Goal: Task Accomplishment & Management: Manage account settings

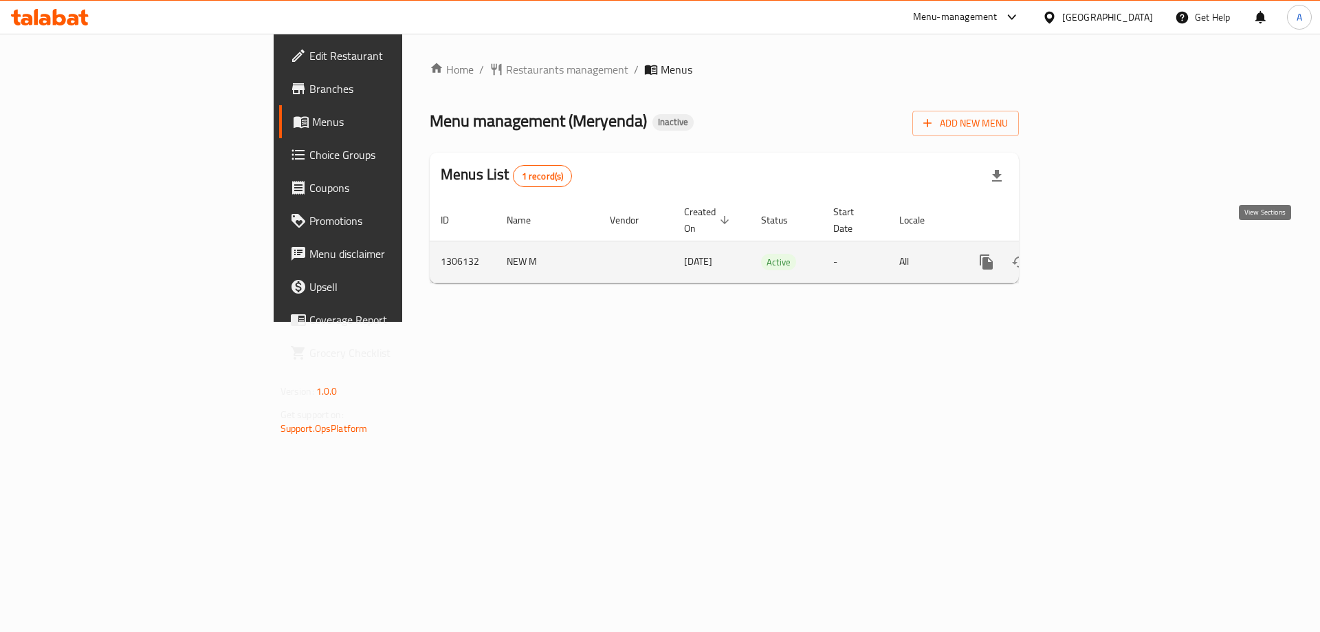
click at [1102, 245] on link "enhanced table" at bounding box center [1085, 261] width 33 height 33
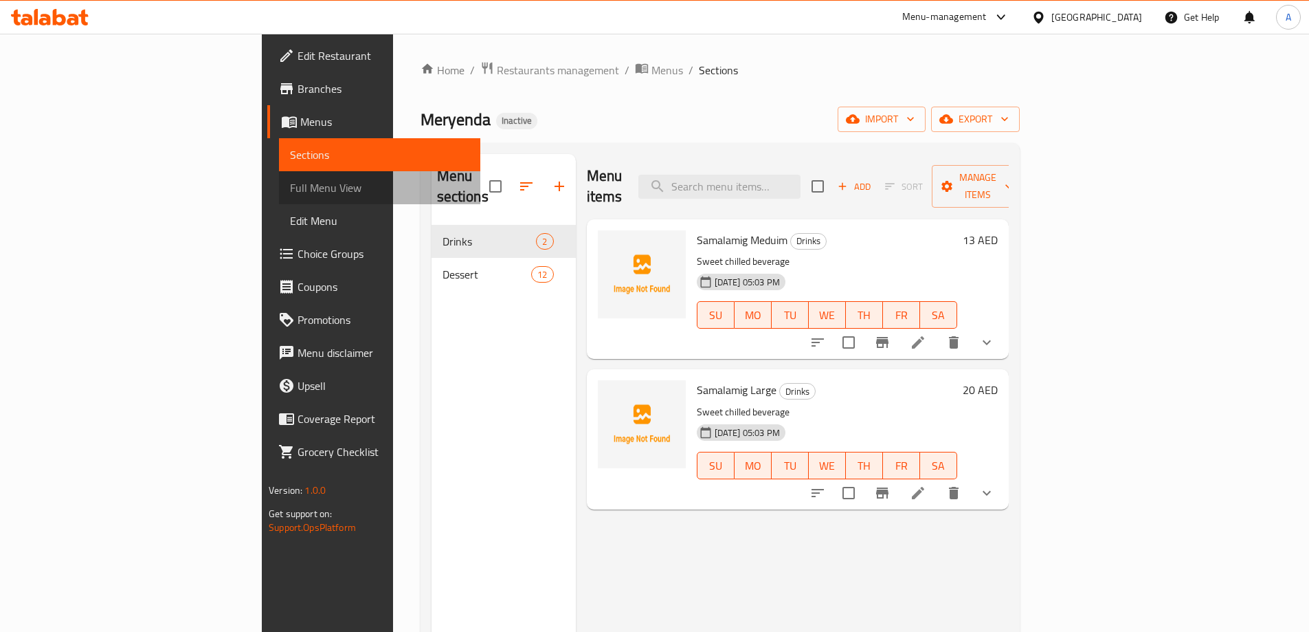
click at [290, 185] on span "Full Menu View" at bounding box center [379, 187] width 179 height 16
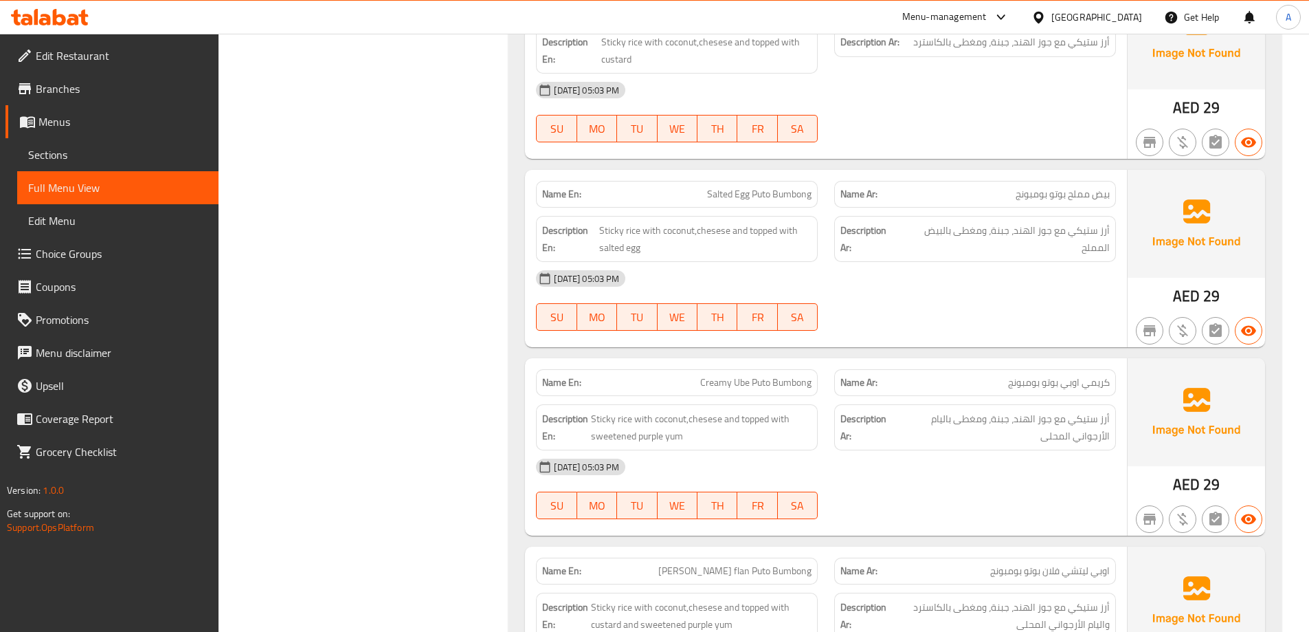
scroll to position [1496, 0]
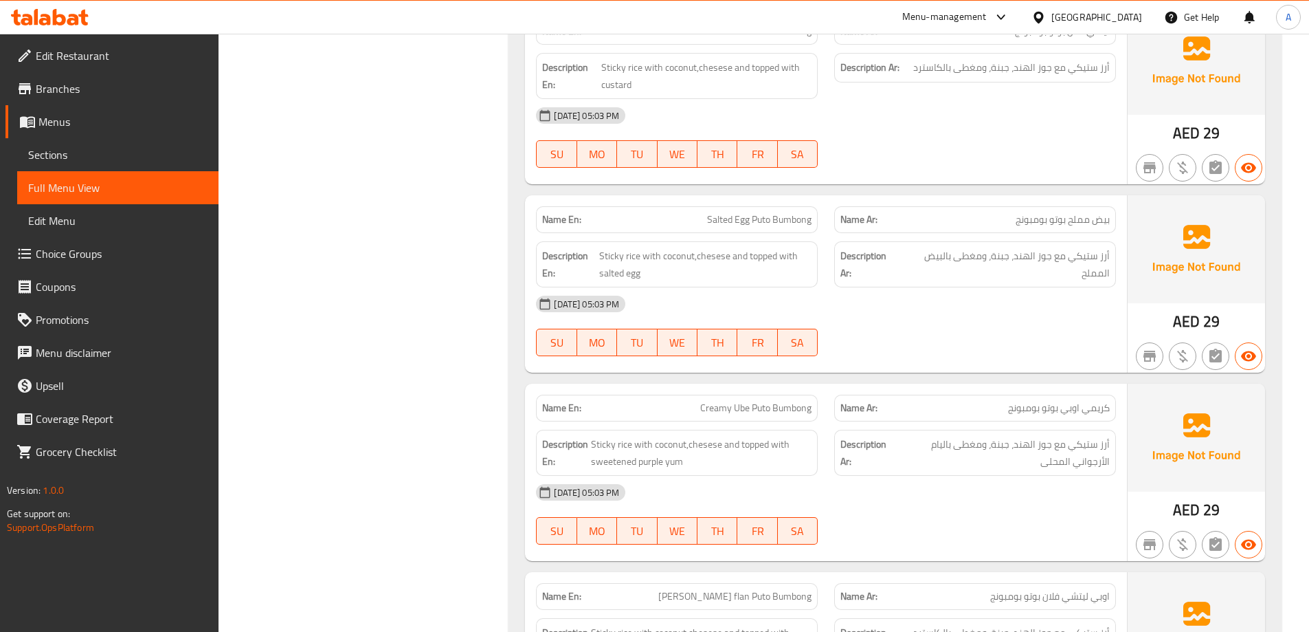
click at [62, 19] on icon at bounding box center [50, 17] width 78 height 16
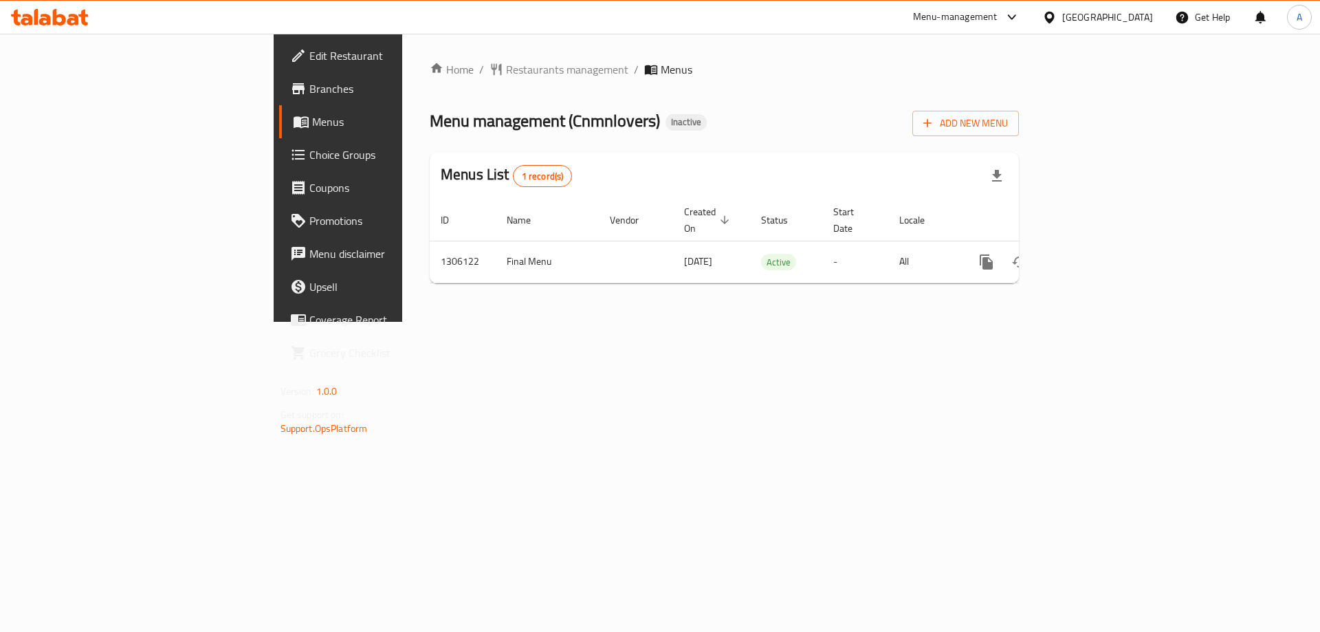
click at [309, 81] on span "Branches" at bounding box center [396, 88] width 174 height 16
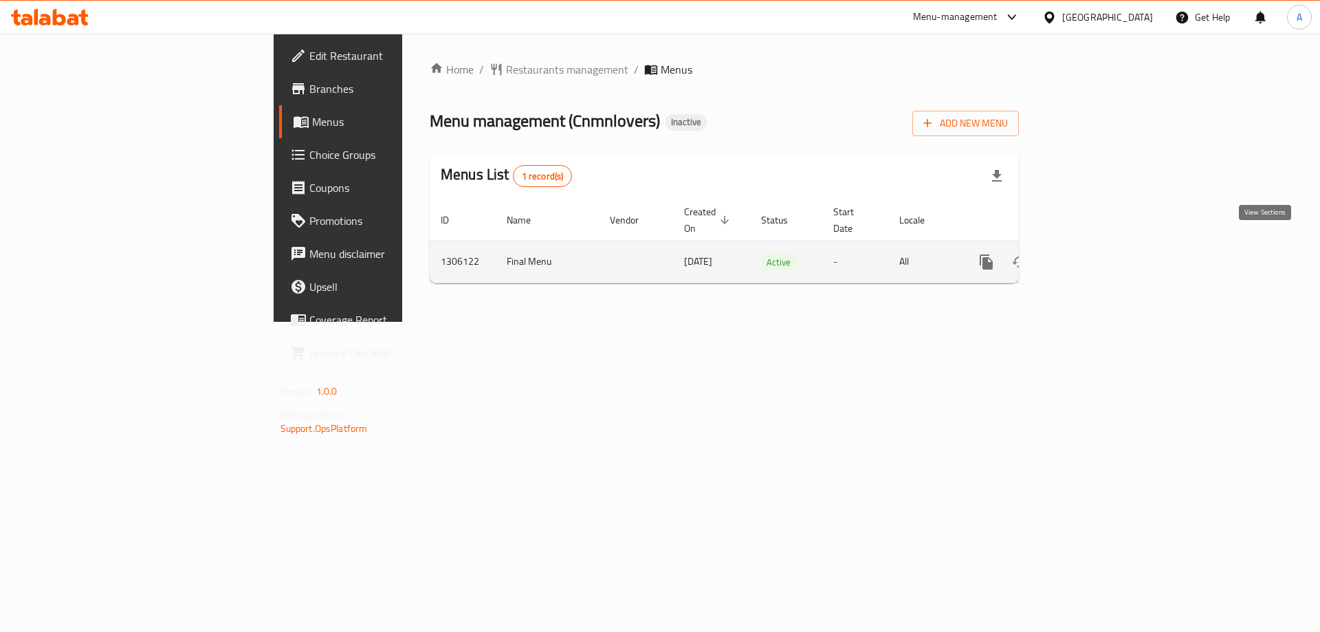
click at [1093, 254] on icon "enhanced table" at bounding box center [1085, 262] width 16 height 16
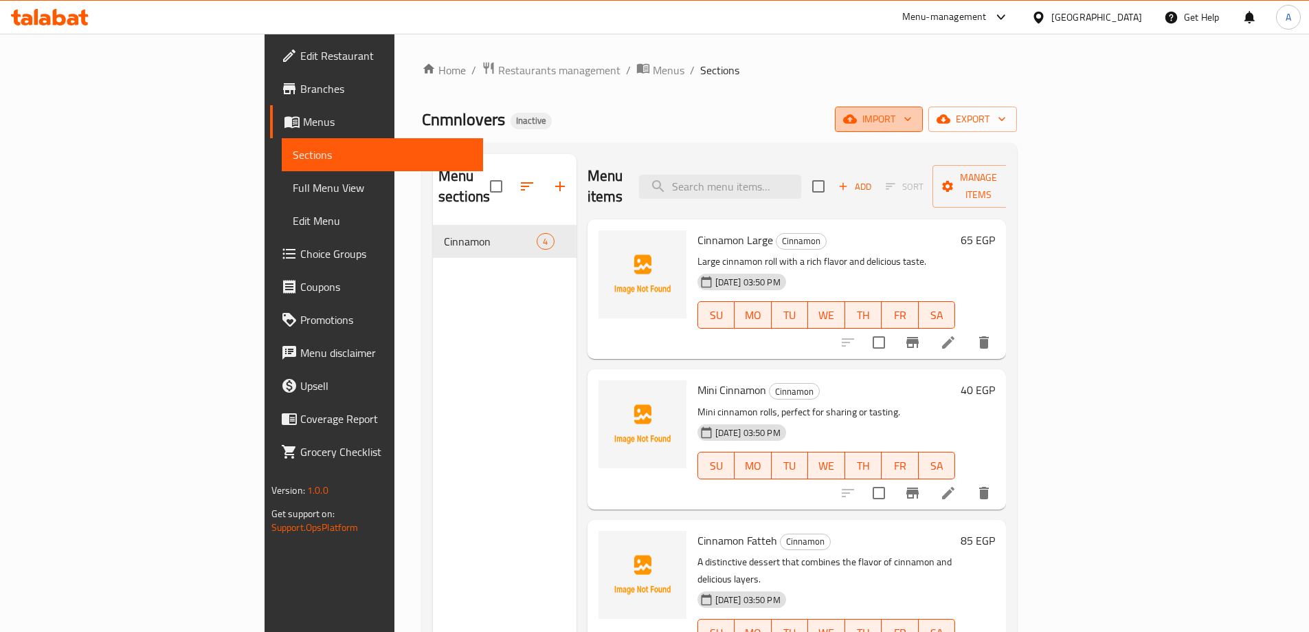
click at [912, 118] on span "import" at bounding box center [879, 119] width 66 height 17
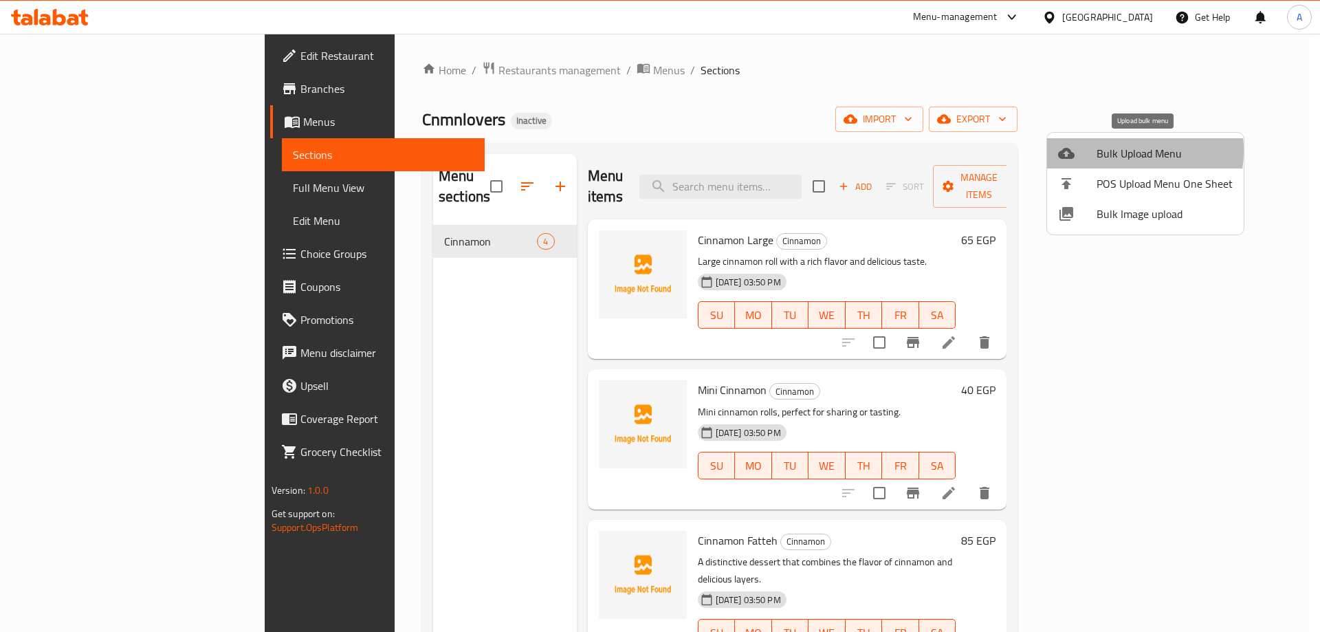
click at [1106, 151] on span "Bulk Upload Menu" at bounding box center [1164, 153] width 136 height 16
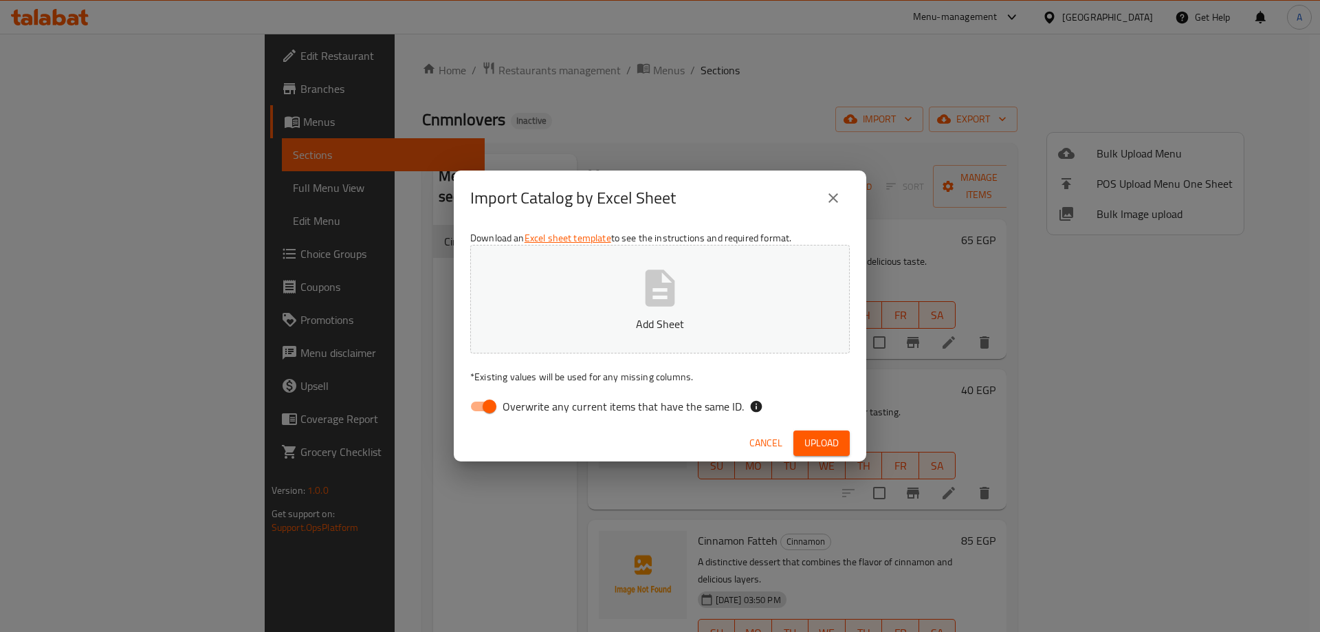
click at [478, 410] on input "Overwrite any current items that have the same ID." at bounding box center [489, 406] width 78 height 26
checkbox input "false"
click at [835, 220] on div "Import Catalog by Excel Sheet" at bounding box center [660, 197] width 412 height 55
click at [835, 209] on button "close" at bounding box center [833, 197] width 33 height 33
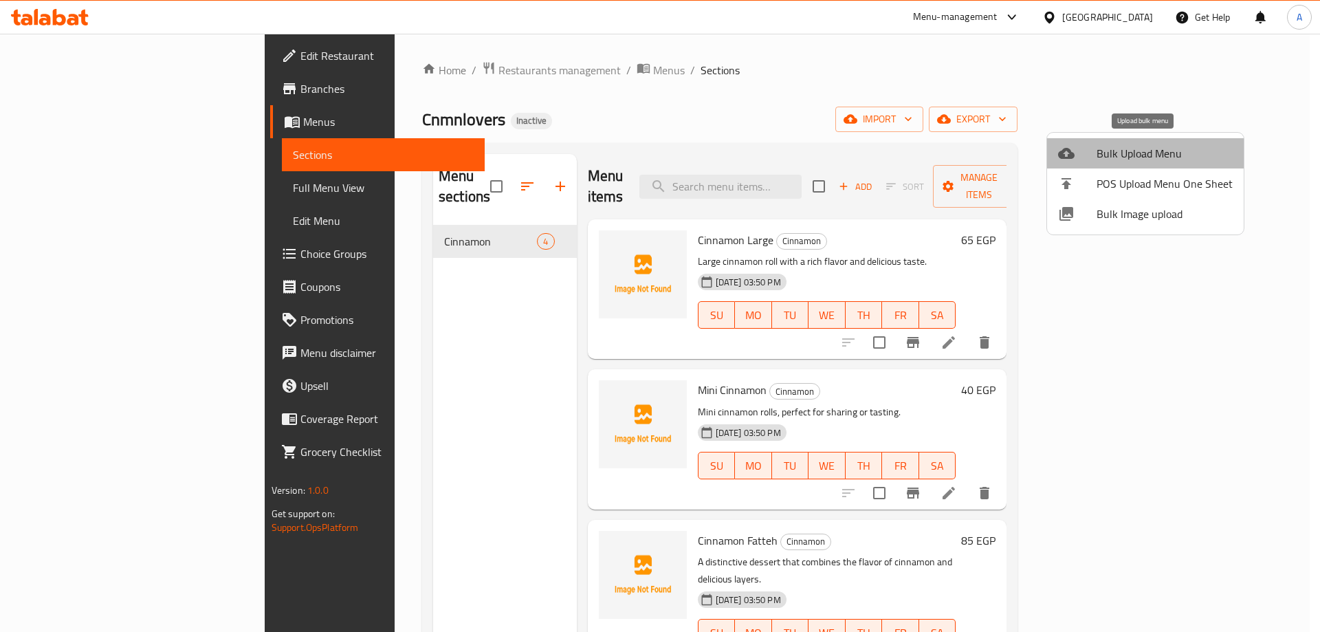
click at [1145, 149] on span "Bulk Upload Menu" at bounding box center [1164, 153] width 136 height 16
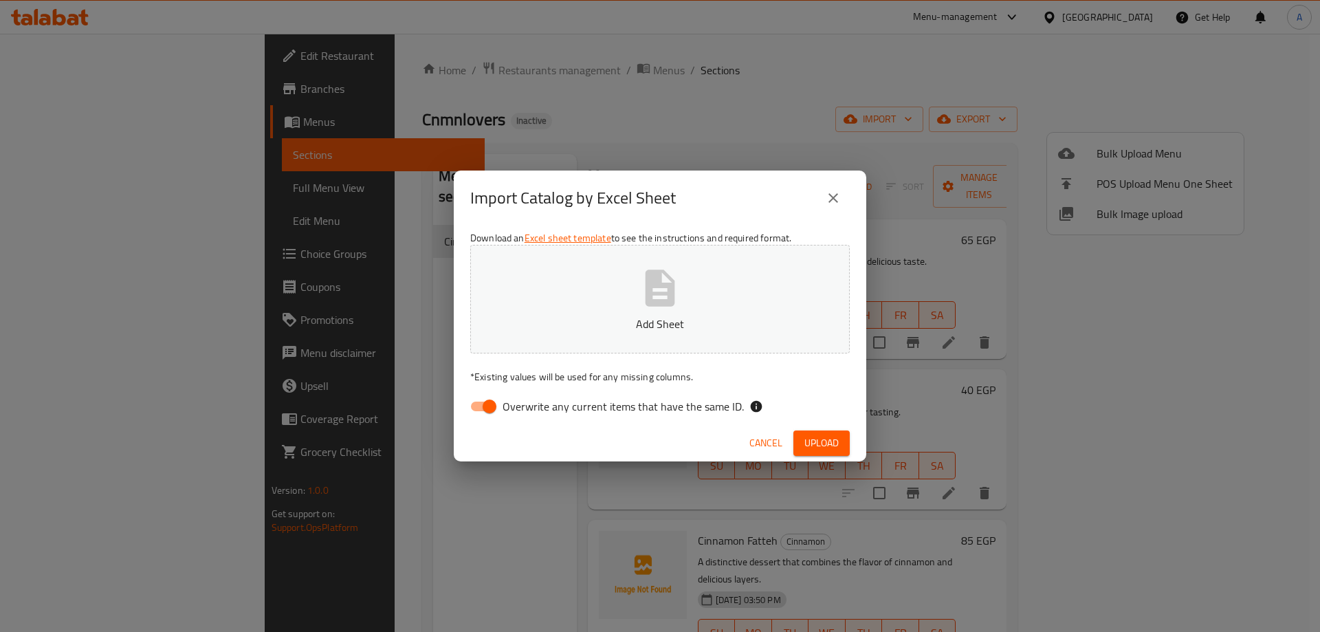
click at [490, 407] on input "Overwrite any current items that have the same ID." at bounding box center [489, 406] width 78 height 26
checkbox input "false"
click at [836, 444] on span "Upload" at bounding box center [821, 442] width 34 height 17
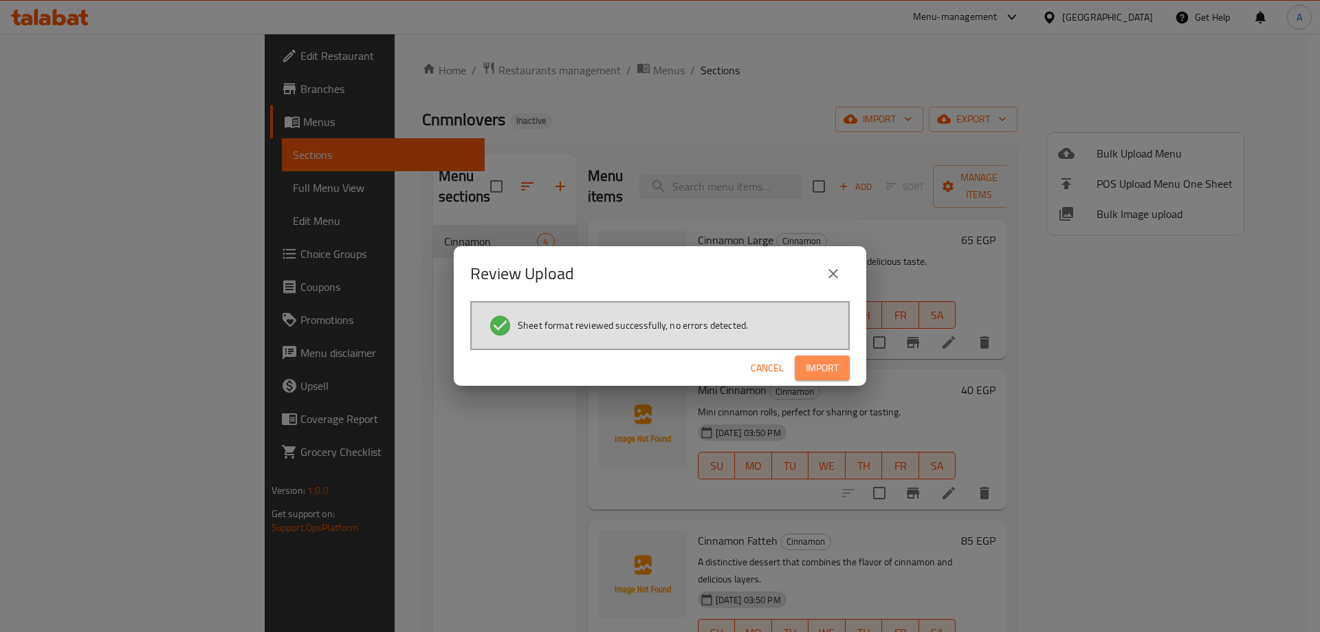
click at [833, 375] on span "Import" at bounding box center [822, 367] width 33 height 17
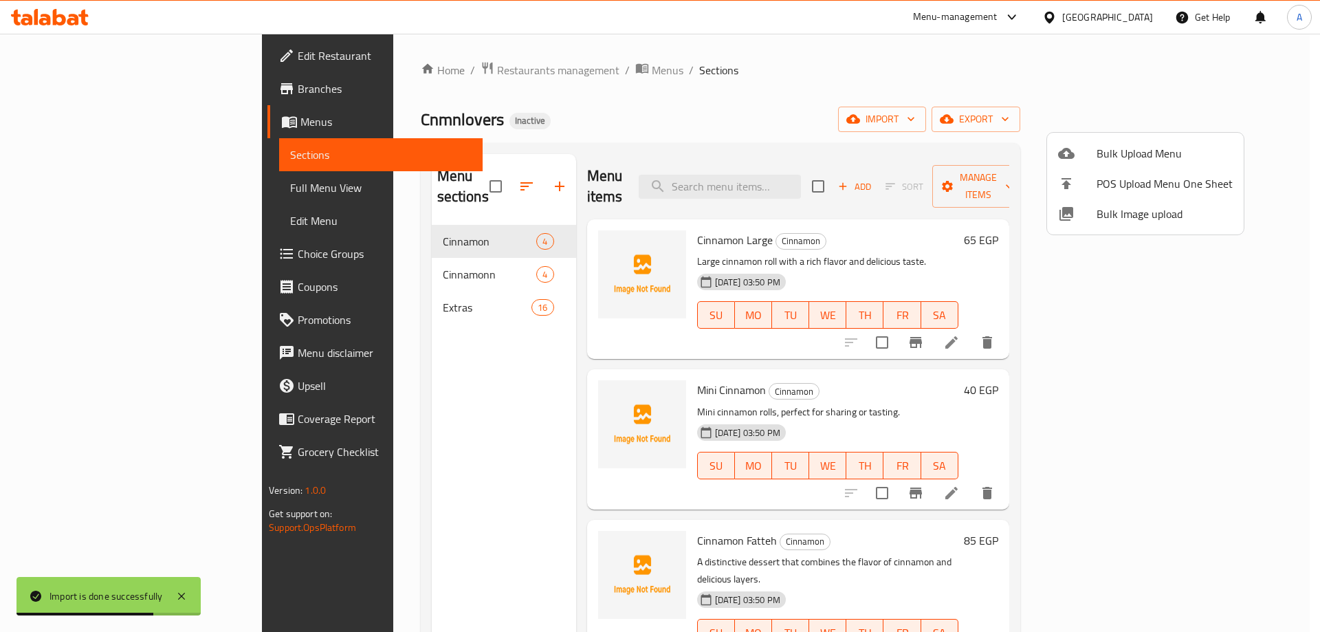
click at [345, 262] on div at bounding box center [660, 316] width 1320 height 632
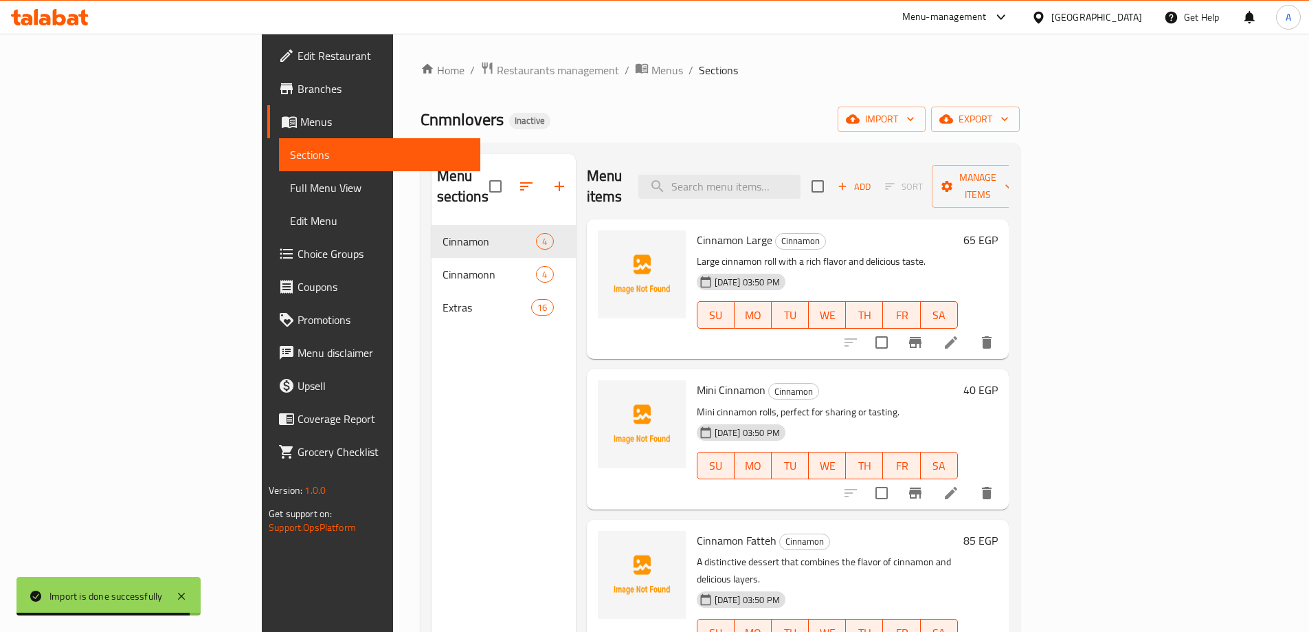
click at [443, 266] on span "Cinnamonn" at bounding box center [490, 274] width 94 height 16
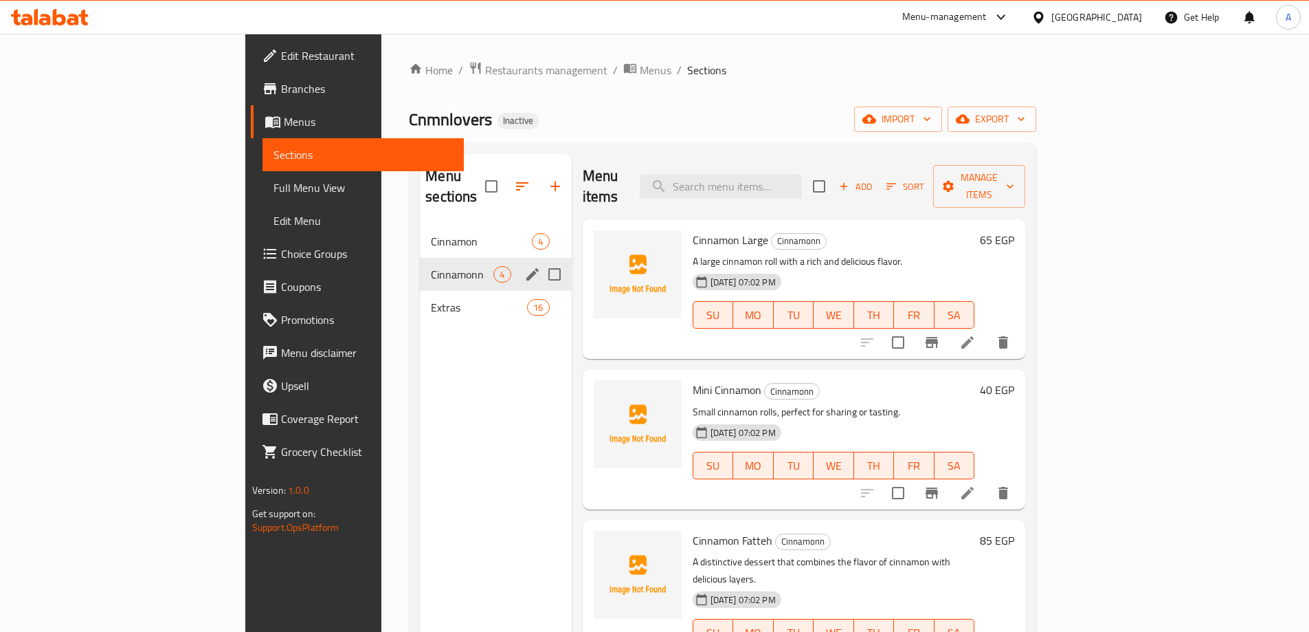
click at [540, 260] on input "Menu sections" at bounding box center [554, 274] width 29 height 29
checkbox input "true"
click at [508, 180] on icon "button" at bounding box center [514, 186] width 12 height 12
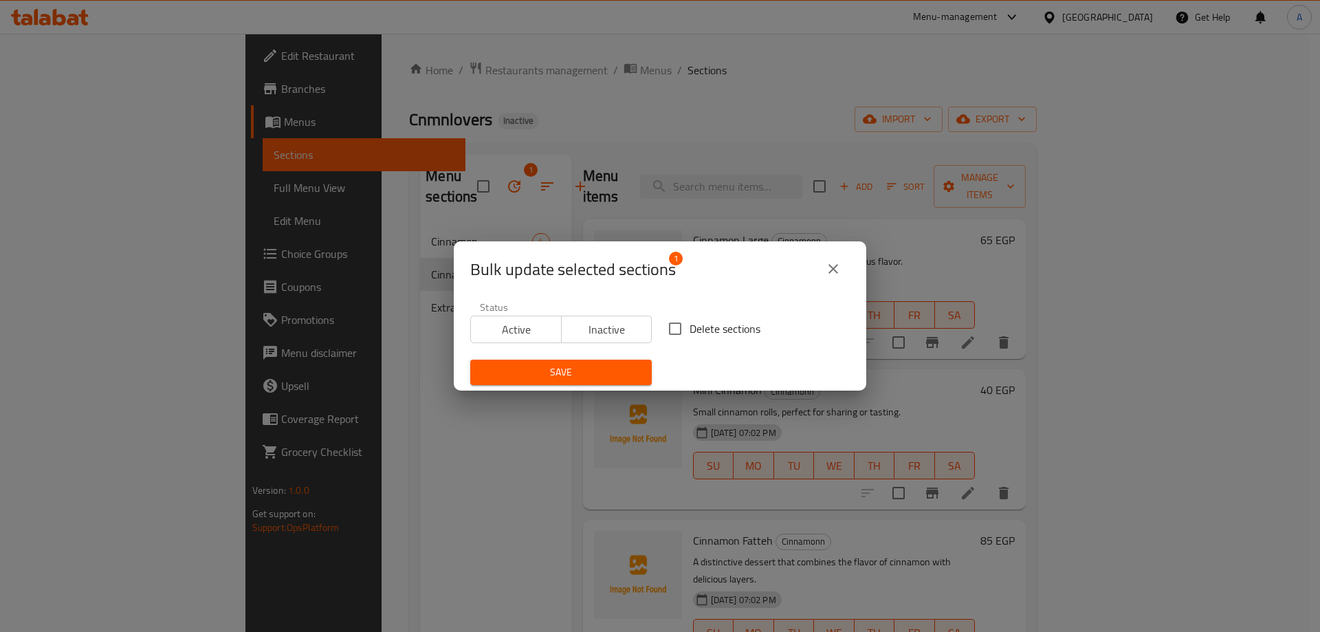
click at [680, 333] on input "Delete sections" at bounding box center [674, 328] width 29 height 29
checkbox input "true"
click at [605, 371] on span "Save" at bounding box center [560, 372] width 159 height 17
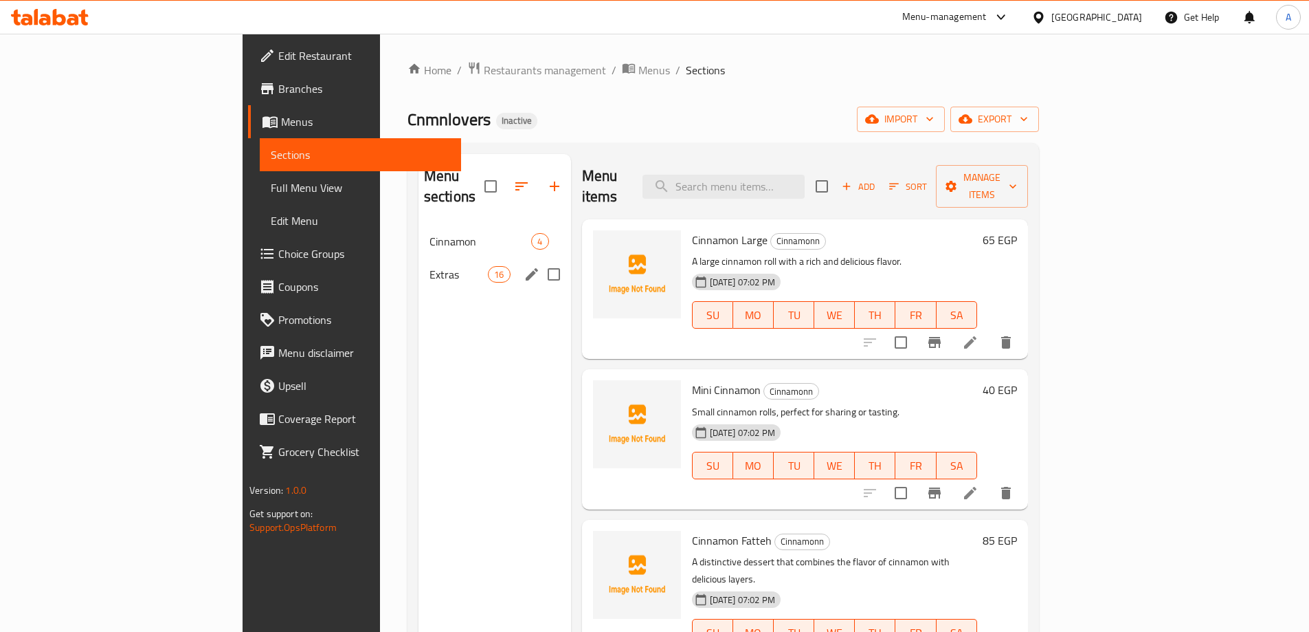
click at [419, 265] on div "Extras 16" at bounding box center [495, 274] width 153 height 33
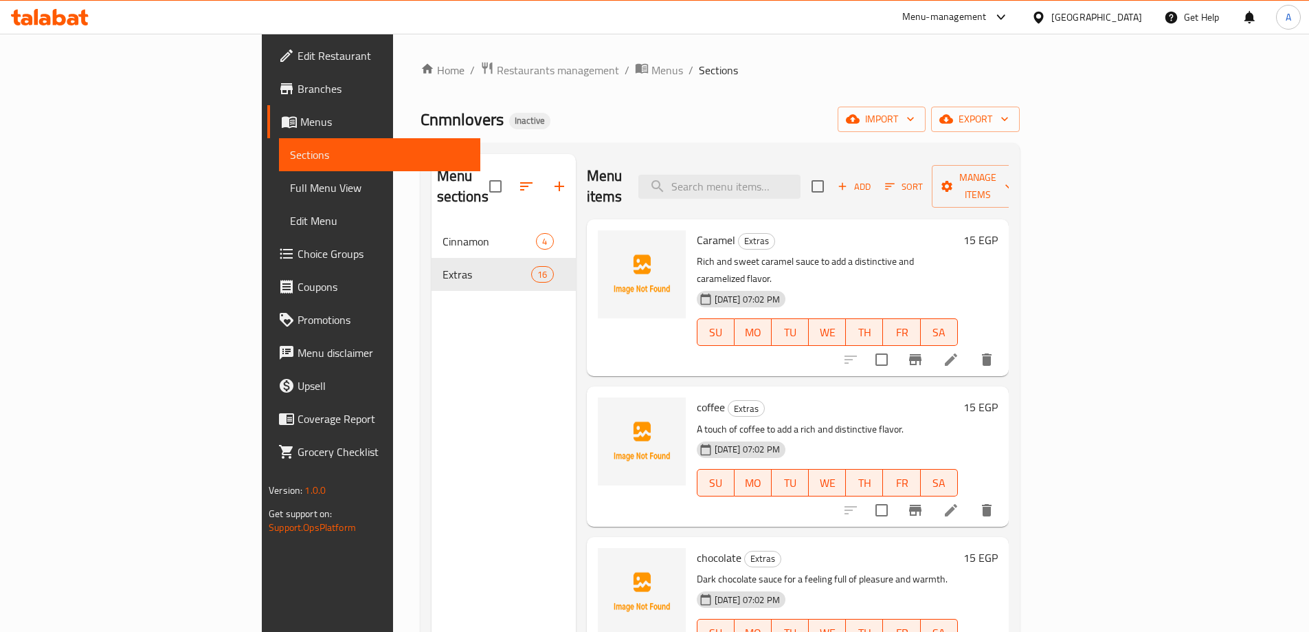
click at [290, 187] on span "Full Menu View" at bounding box center [379, 187] width 179 height 16
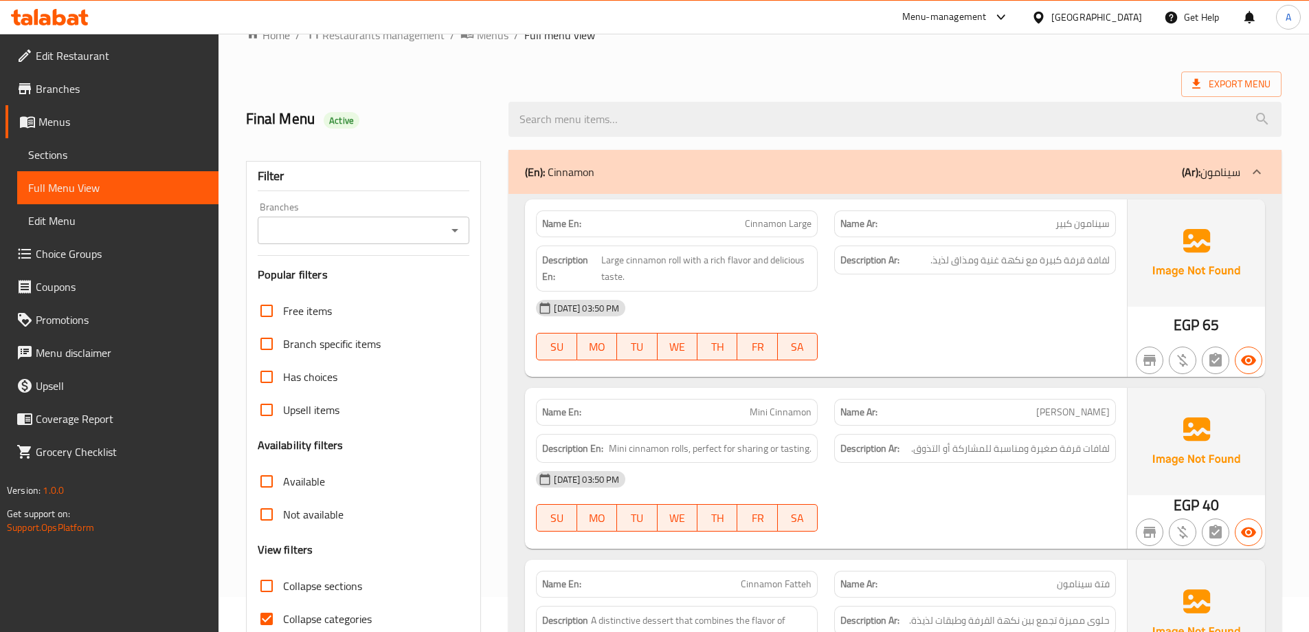
scroll to position [137, 0]
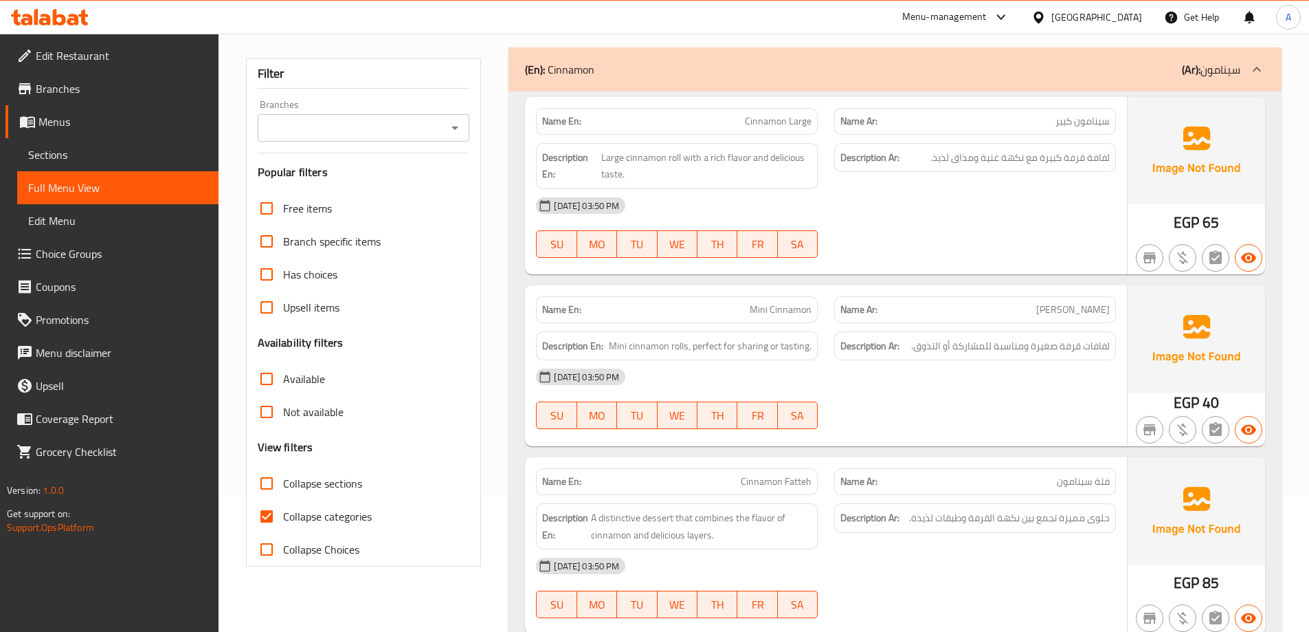
click at [354, 513] on span "Collapse categories" at bounding box center [327, 516] width 89 height 16
click at [283, 513] on input "Collapse categories" at bounding box center [266, 516] width 33 height 33
checkbox input "false"
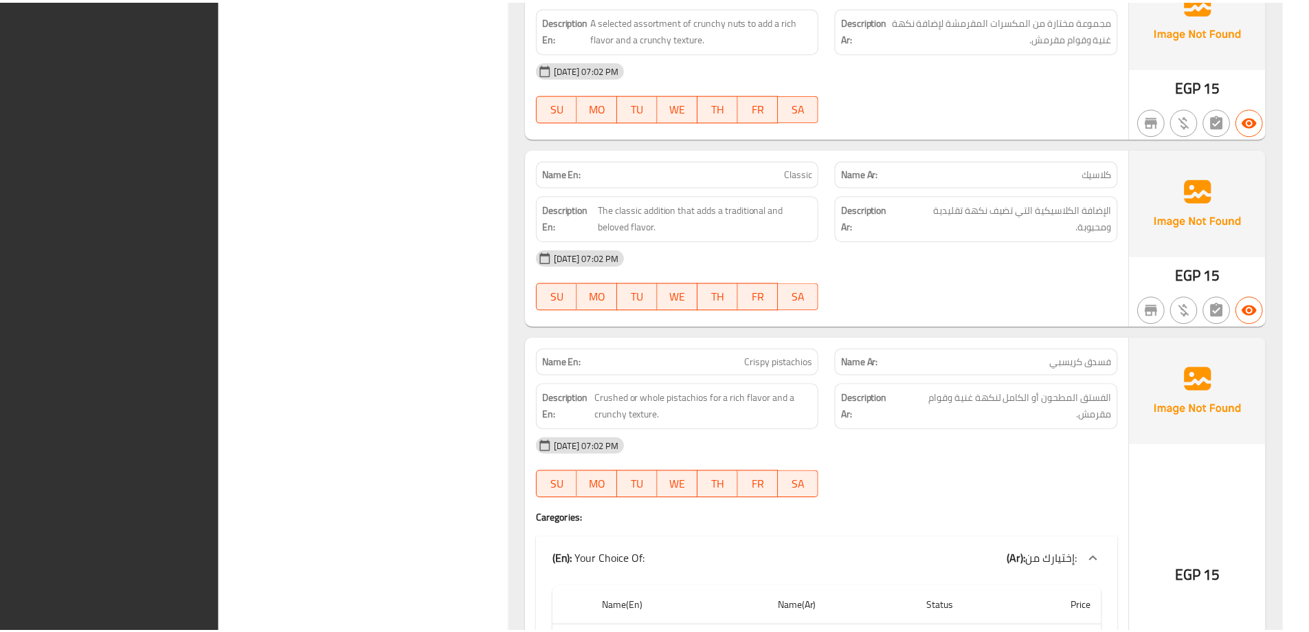
scroll to position [3619, 0]
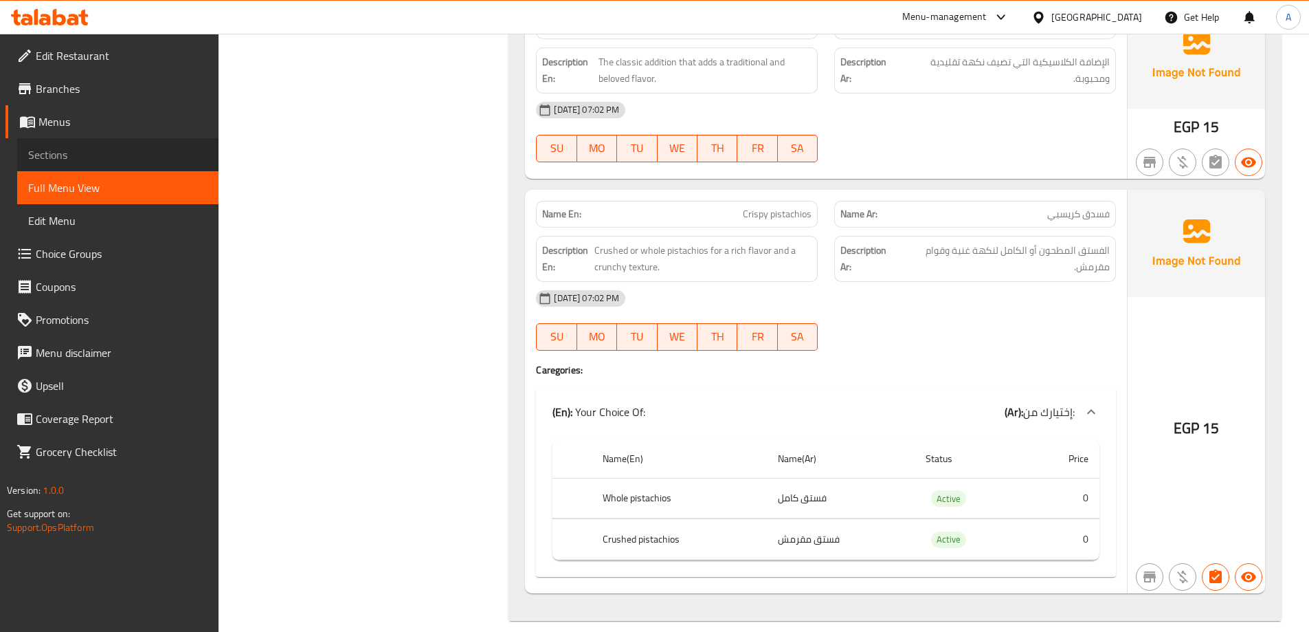
click at [65, 162] on span "Sections" at bounding box center [117, 154] width 179 height 16
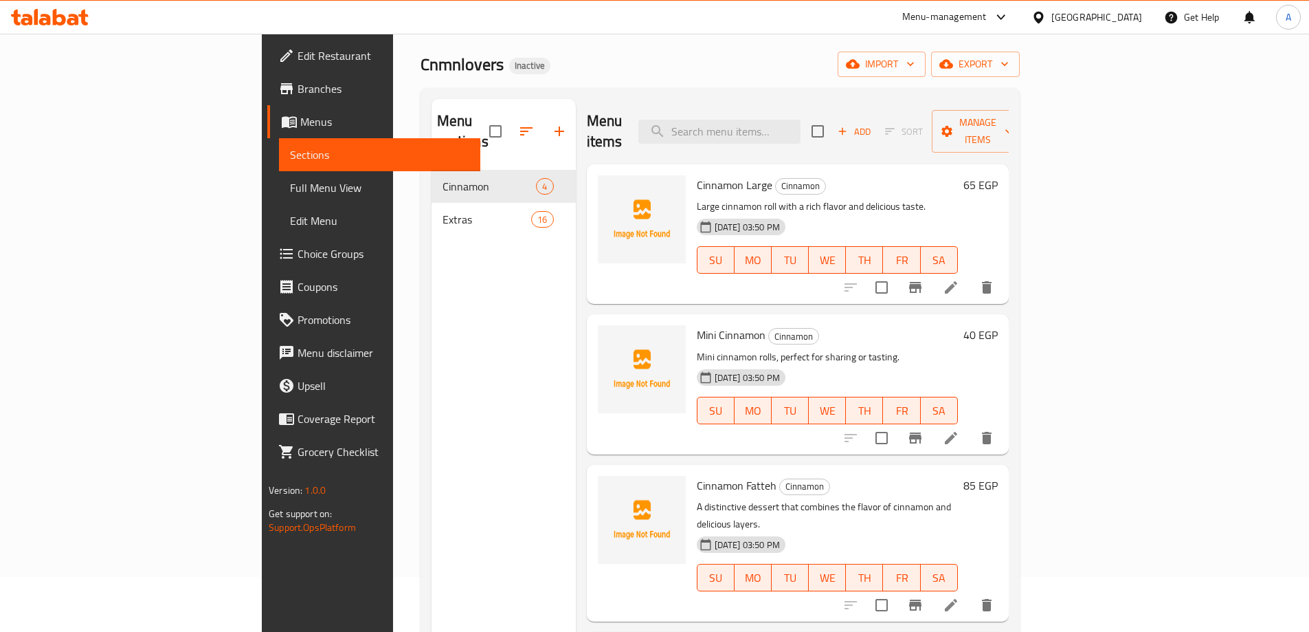
scroll to position [192, 0]
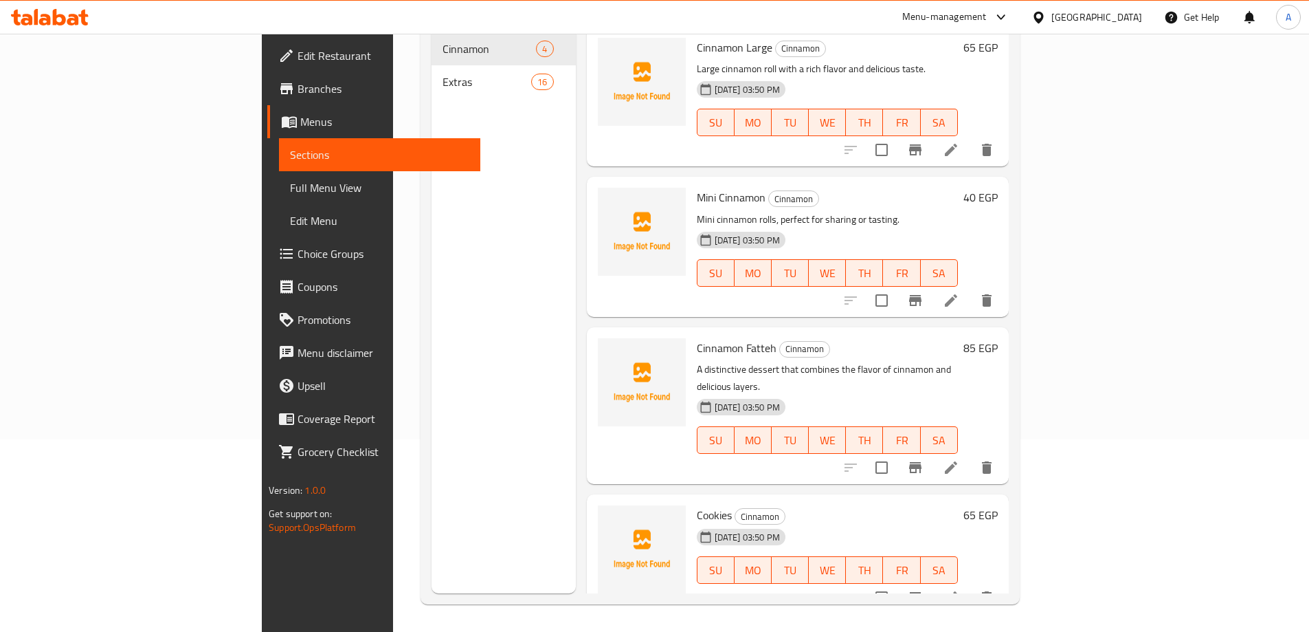
click at [958, 211] on p "Mini cinnamon rolls, perfect for sharing or tasting." at bounding box center [827, 219] width 261 height 17
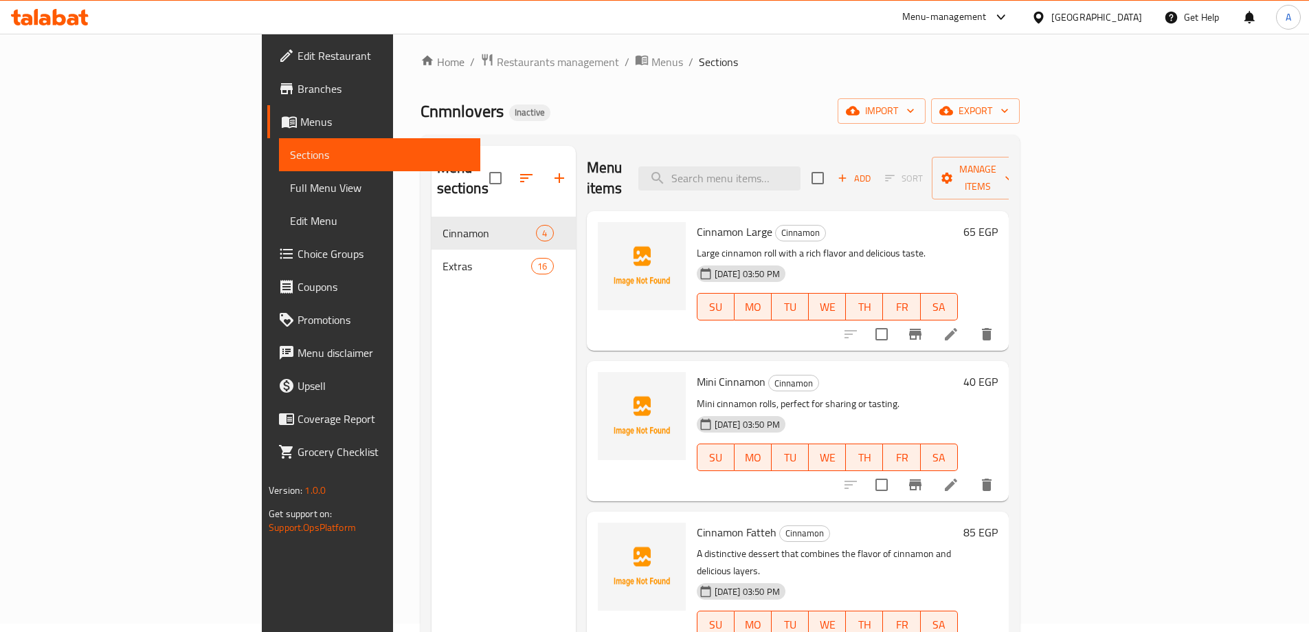
scroll to position [0, 0]
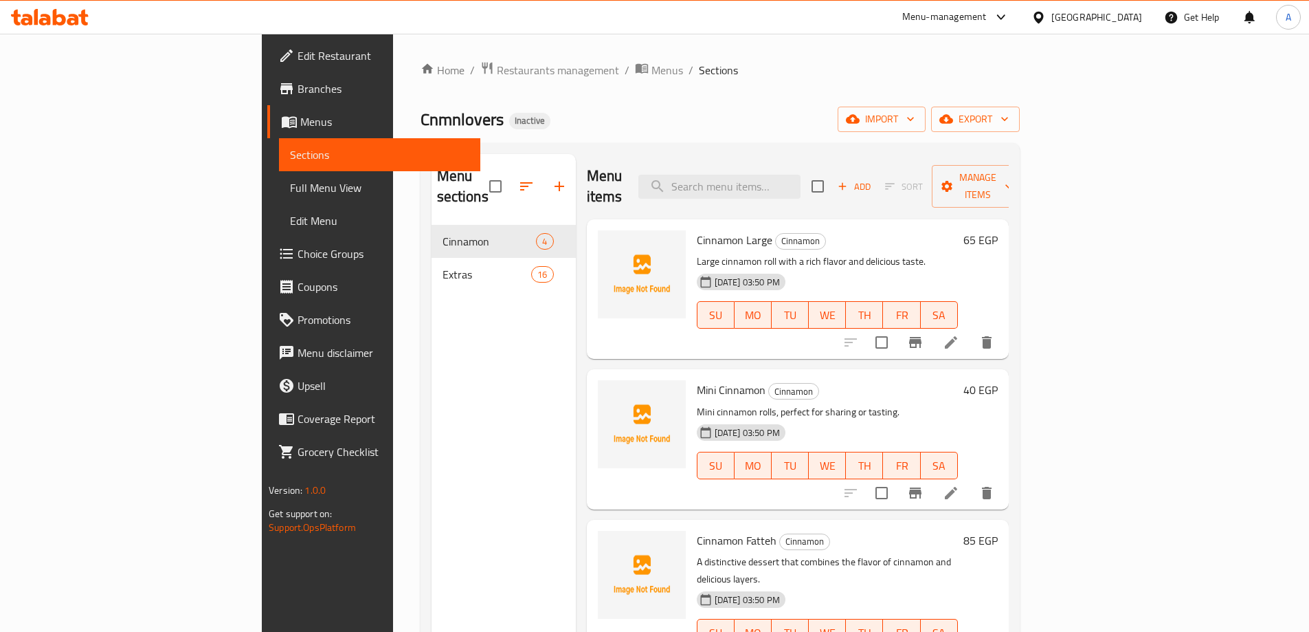
click at [78, 23] on icon at bounding box center [73, 20] width 12 height 12
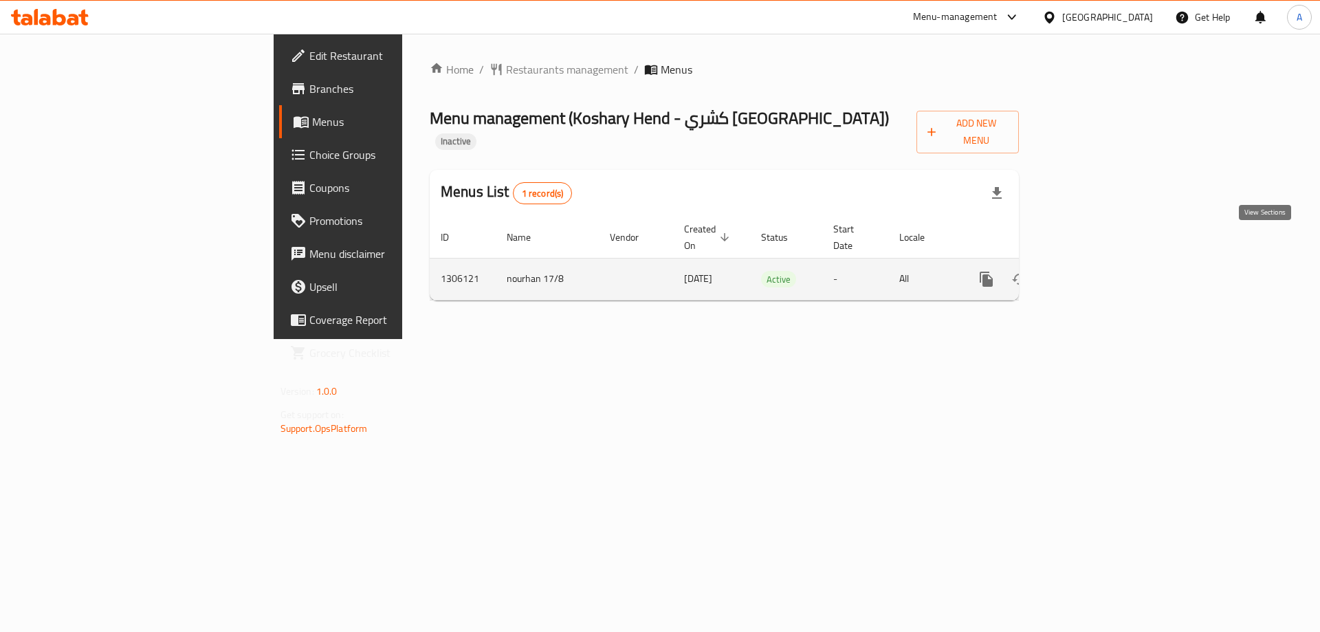
click at [1093, 271] on icon "enhanced table" at bounding box center [1085, 279] width 16 height 16
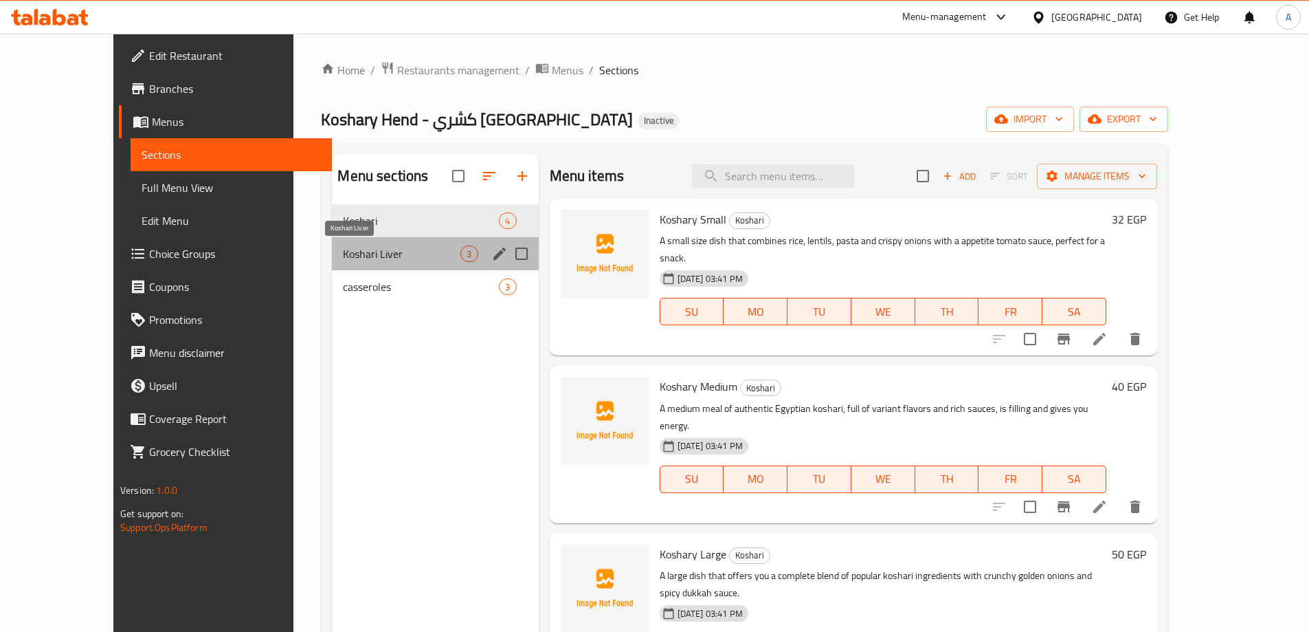
click at [368, 255] on span "Koshari Liver" at bounding box center [402, 253] width 118 height 16
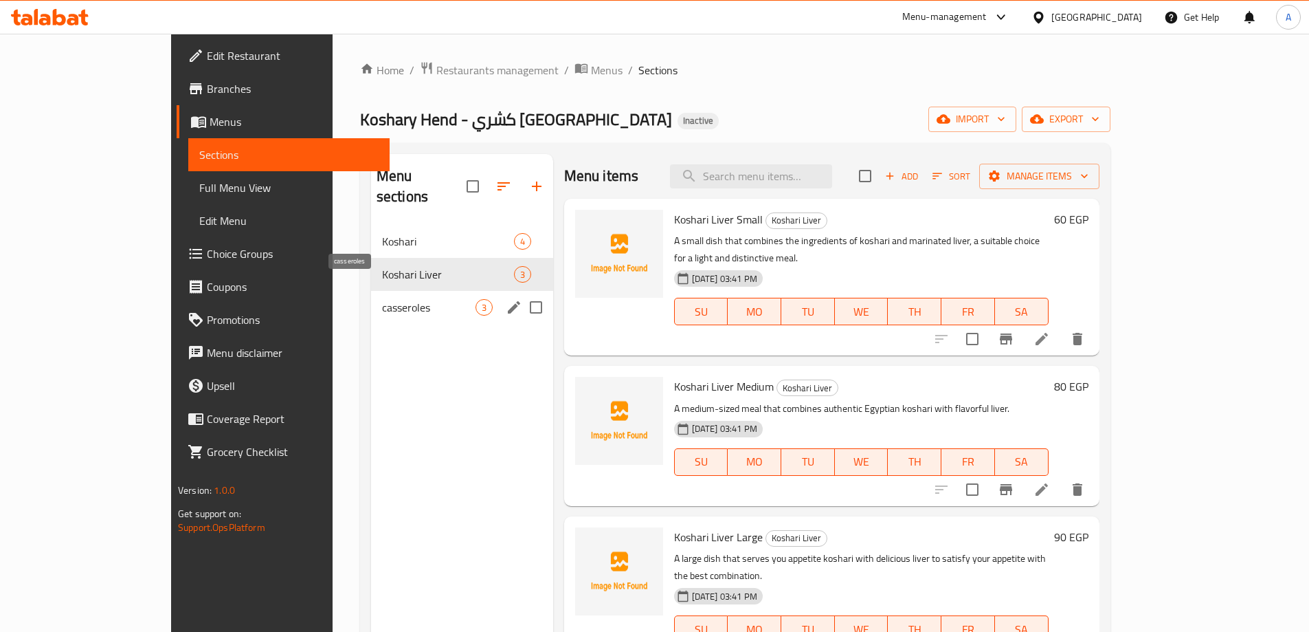
click at [382, 299] on span "casseroles" at bounding box center [428, 307] width 93 height 16
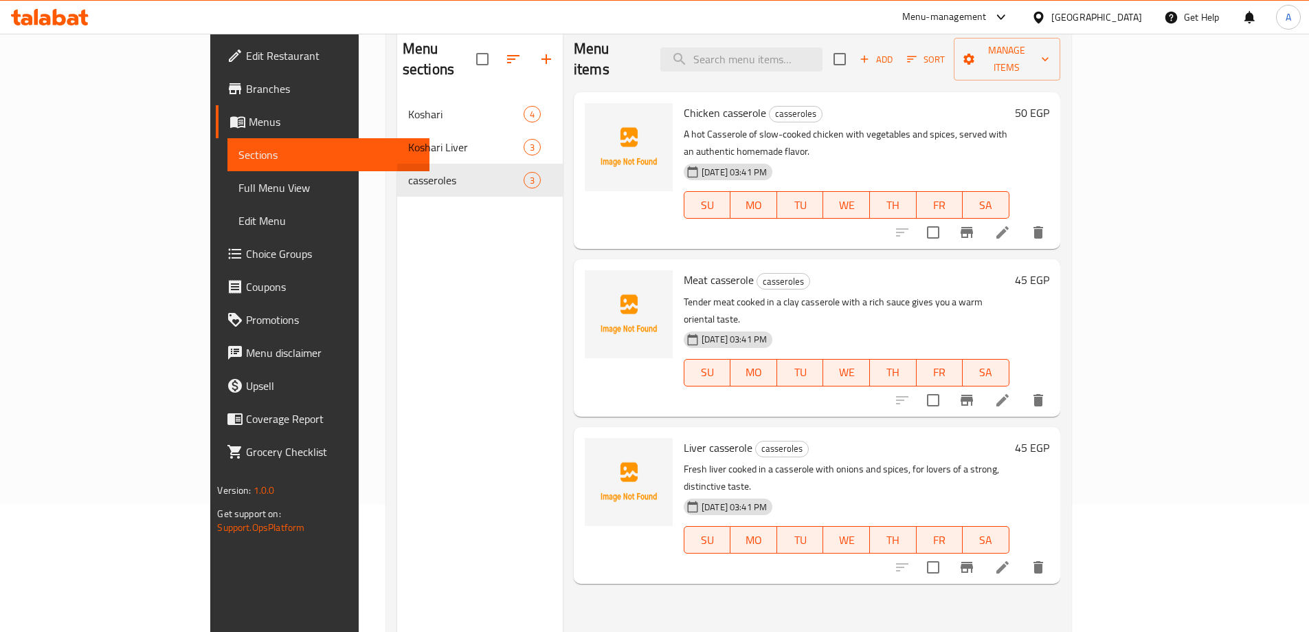
scroll to position [55, 0]
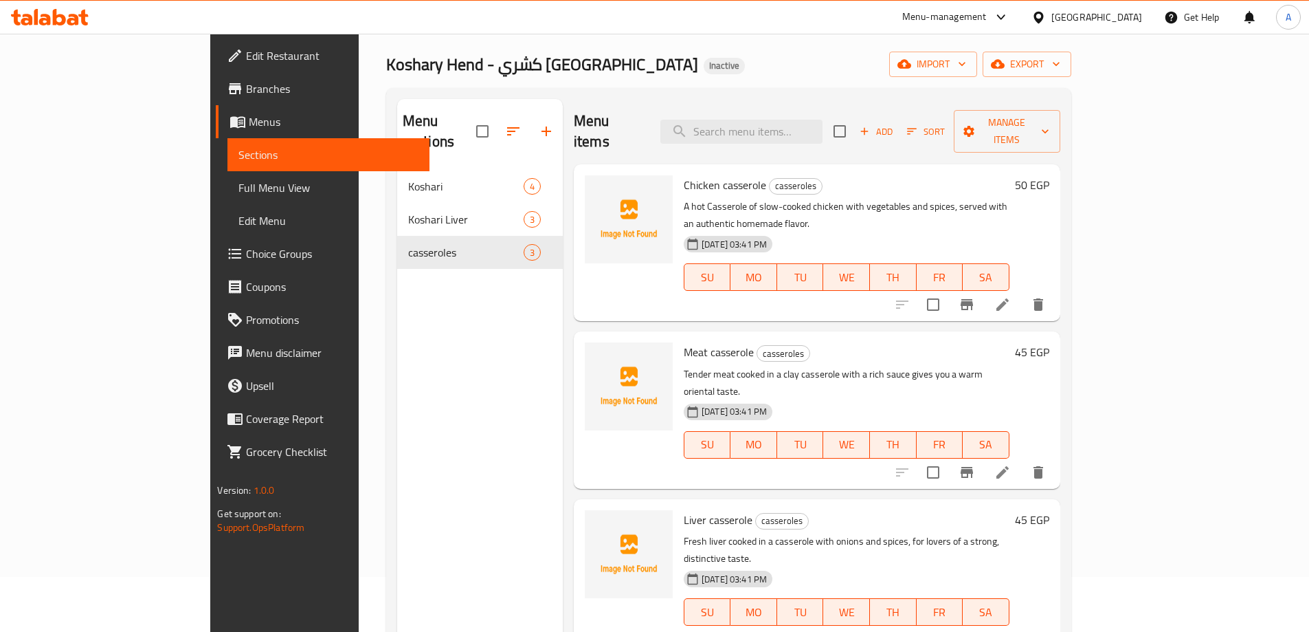
click at [238, 182] on span "Full Menu View" at bounding box center [327, 187] width 179 height 16
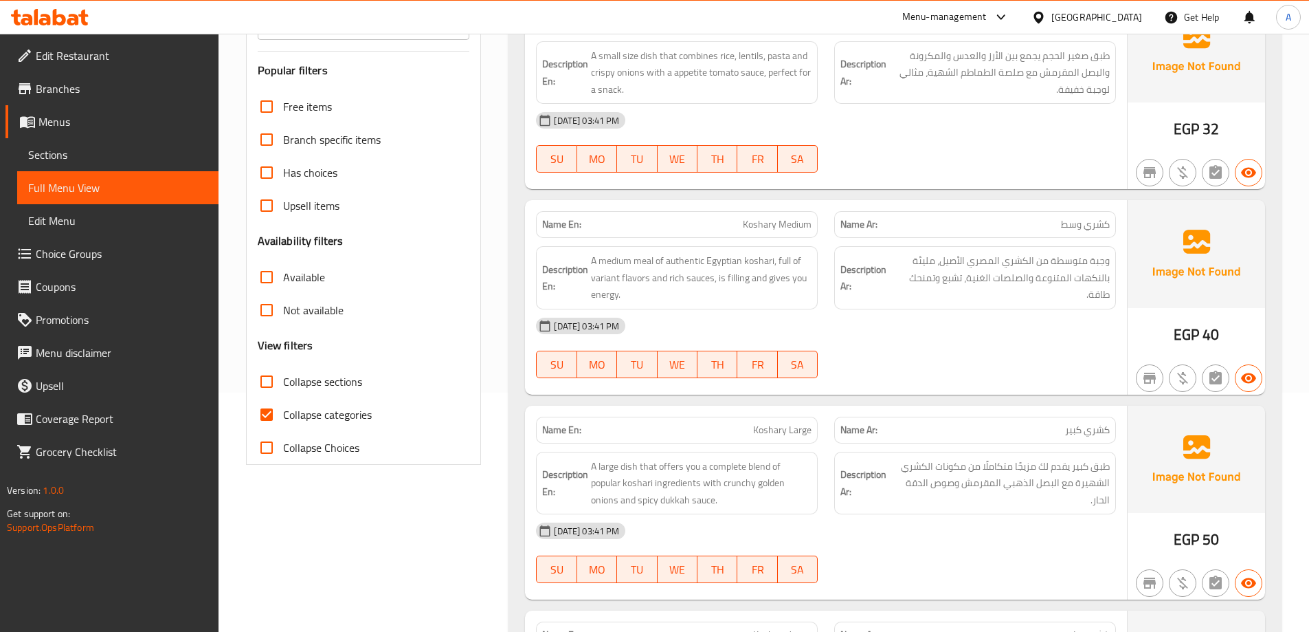
scroll to position [344, 0]
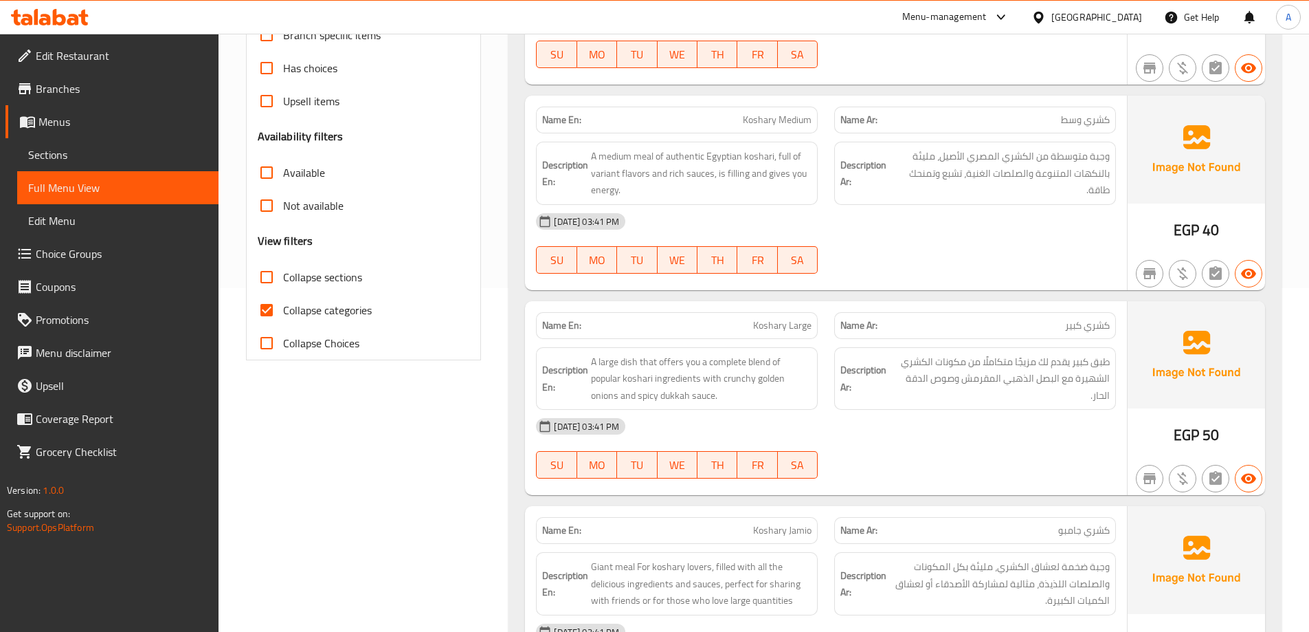
click at [271, 276] on input "Collapse sections" at bounding box center [266, 276] width 33 height 33
checkbox input "true"
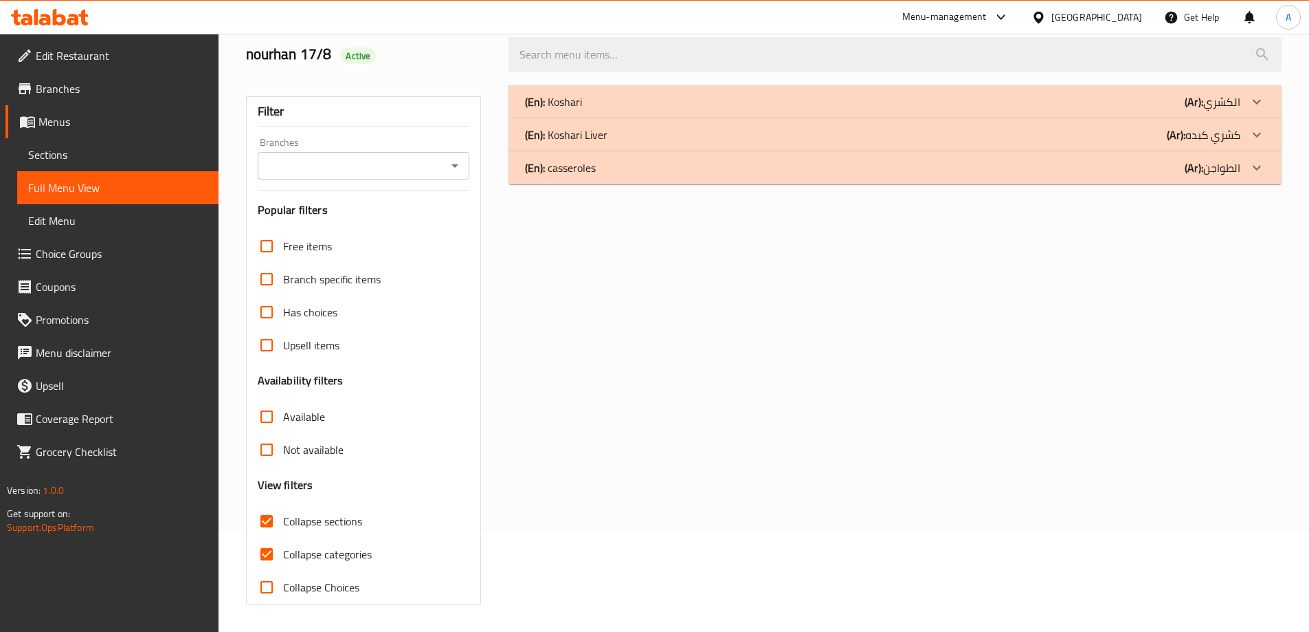
scroll to position [100, 0]
click at [271, 551] on input "Collapse categories" at bounding box center [266, 553] width 33 height 33
checkbox input "false"
click at [1153, 107] on div "(En): Koshari (Ar): الكشري" at bounding box center [882, 101] width 715 height 16
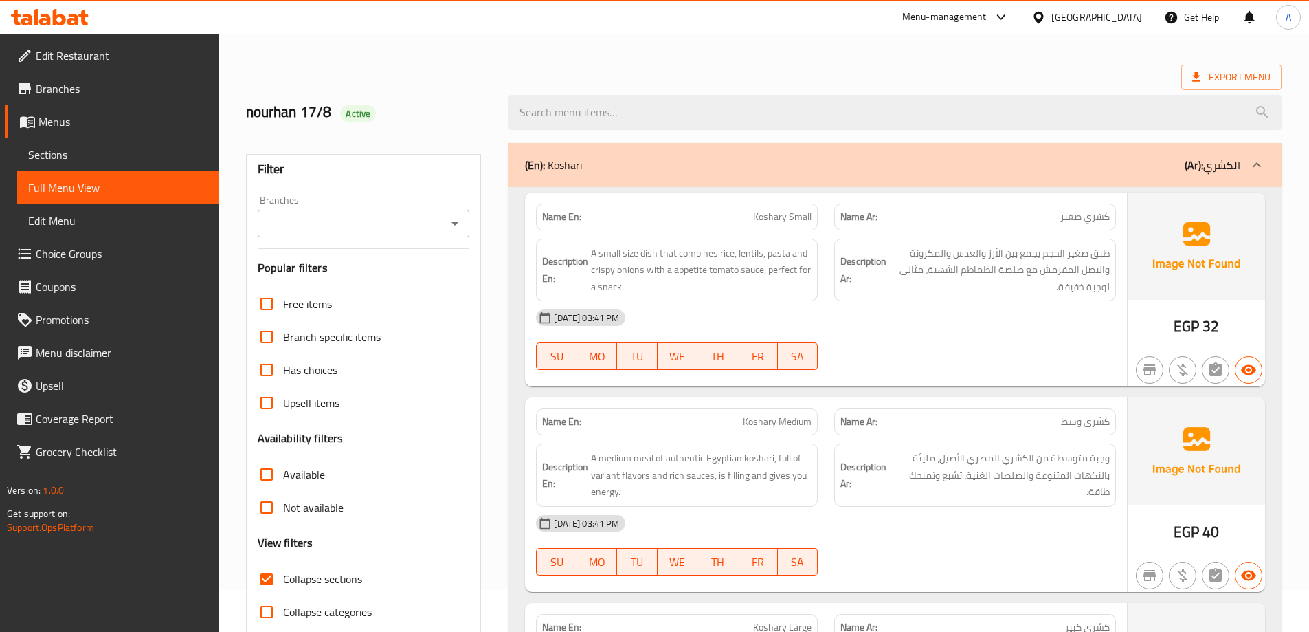
scroll to position [69, 0]
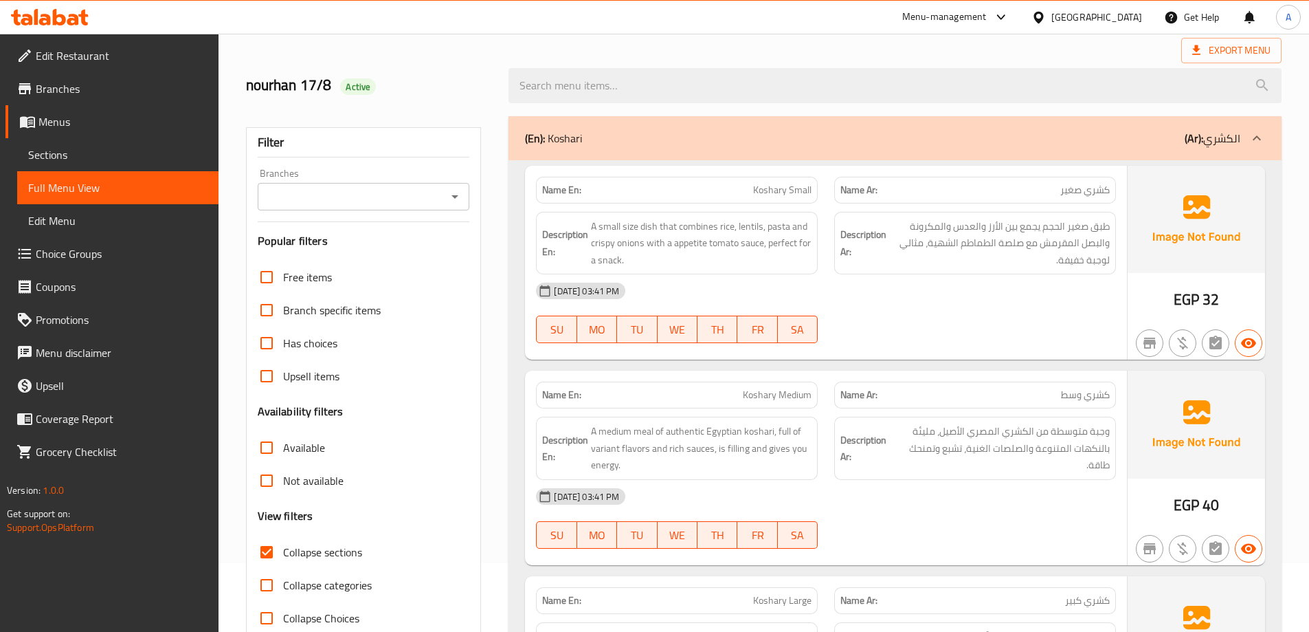
click at [1164, 130] on div "(En): Koshari (Ar): الكشري" at bounding box center [882, 138] width 715 height 16
